Goal: Find contact information: Find contact information

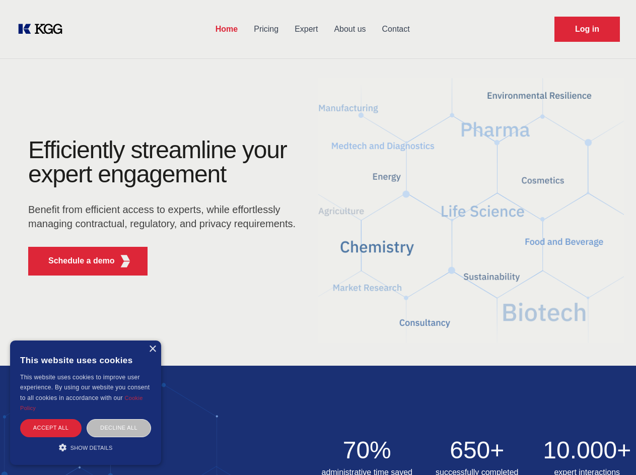
click at [318, 237] on div "Efficiently streamline your expert engagement Benefit from efficient access to …" at bounding box center [165, 210] width 306 height 145
click at [76, 261] on p "Schedule a demo" at bounding box center [81, 261] width 66 height 12
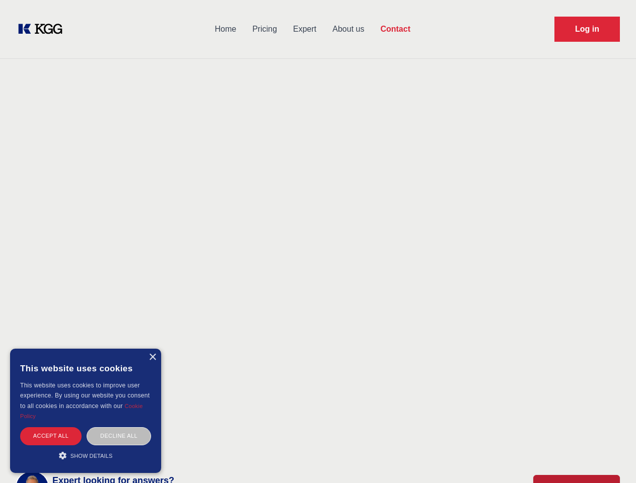
click at [152, 349] on div "× This website uses cookies This website uses cookies to improve user experienc…" at bounding box center [85, 411] width 151 height 124
click at [51, 427] on div "Accept all" at bounding box center [50, 436] width 61 height 18
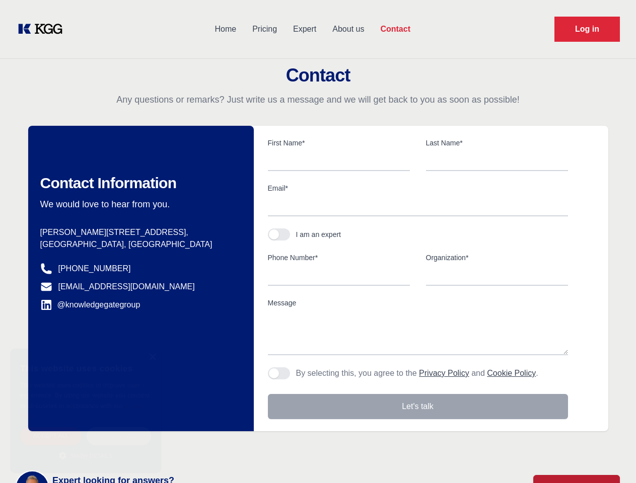
click at [119, 427] on div "Decline all" at bounding box center [119, 436] width 64 height 18
click at [86, 447] on main "Contact Any questions or remarks? Just write us a message and we will get back …" at bounding box center [318, 262] width 636 height 524
